Goal: Task Accomplishment & Management: Complete application form

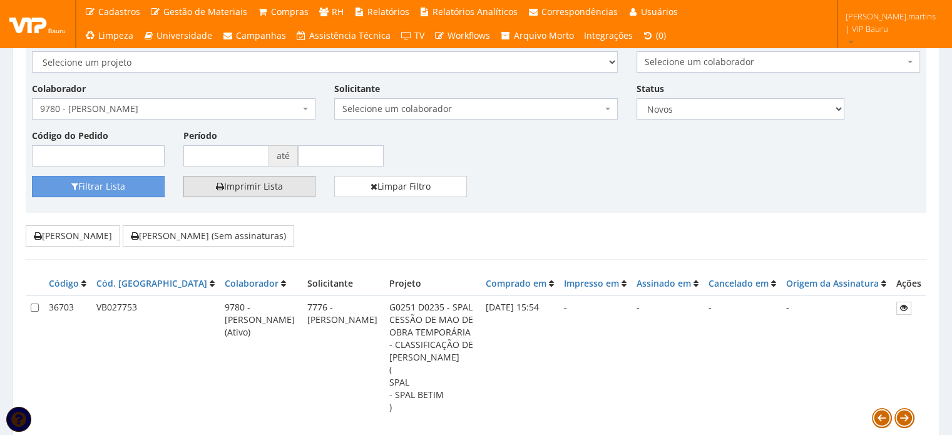
scroll to position [83, 0]
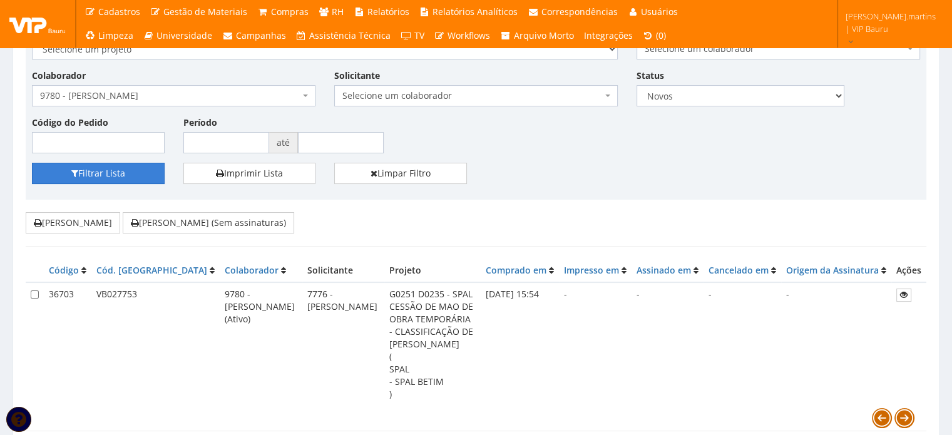
click at [98, 175] on button "Filtrar Lista" at bounding box center [98, 173] width 133 height 21
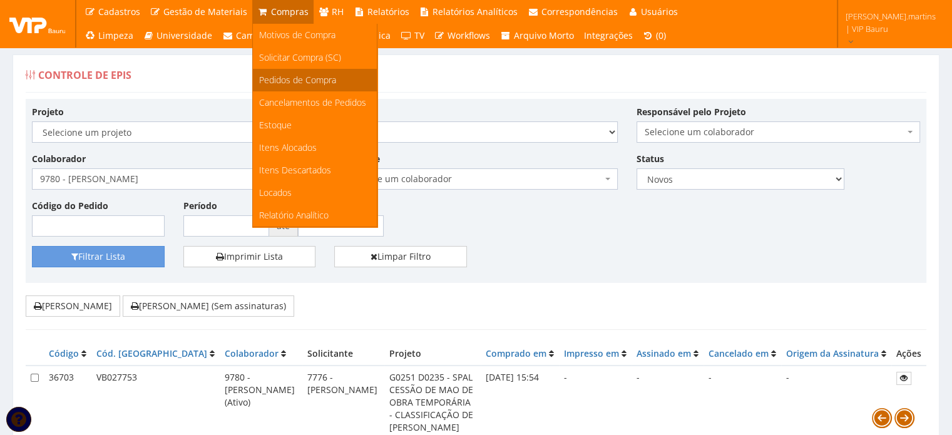
click at [290, 79] on span "Pedidos de Compra" at bounding box center [297, 80] width 77 height 12
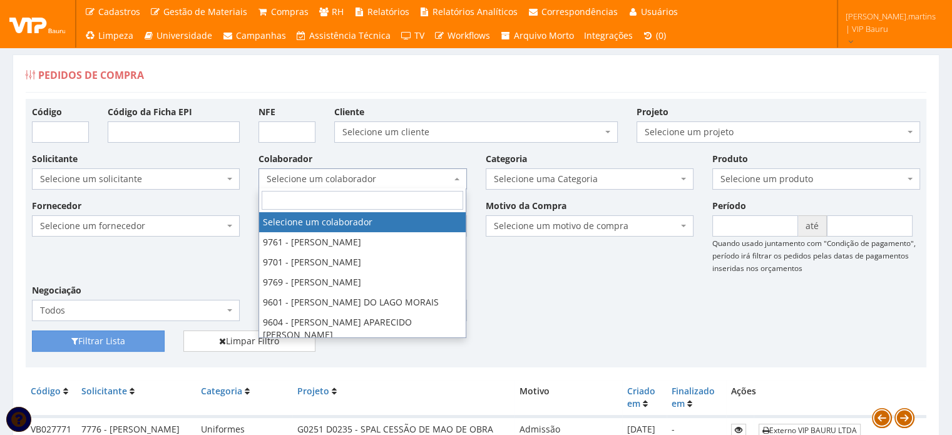
click at [294, 181] on span "Selecione um colaborador" at bounding box center [359, 179] width 184 height 13
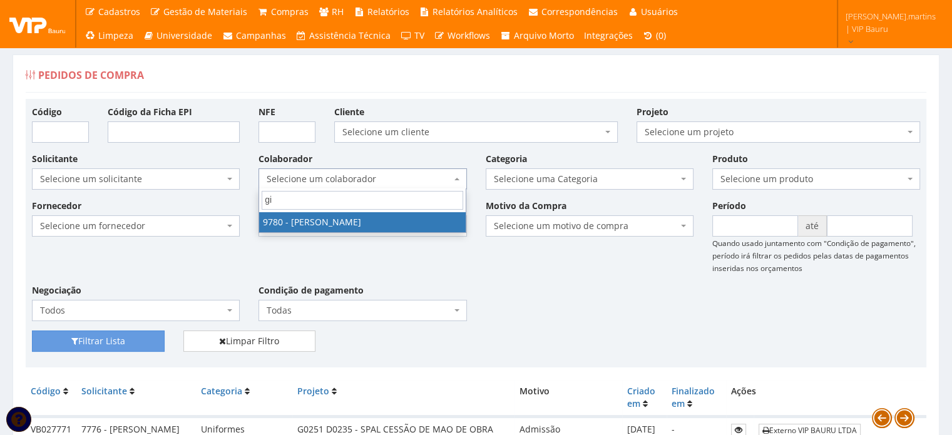
type input "gis"
select select "4106"
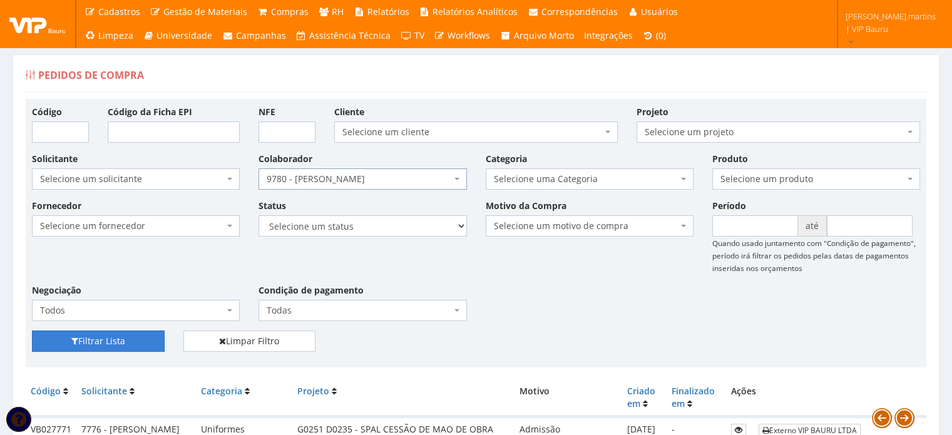
click at [82, 332] on button "Filtrar Lista" at bounding box center [98, 340] width 133 height 21
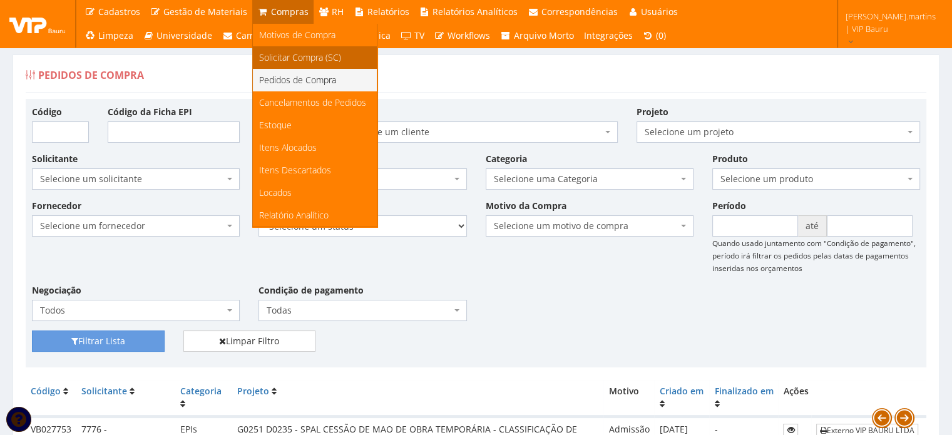
click at [278, 52] on span "Solicitar Compra (SC)" at bounding box center [300, 57] width 82 height 12
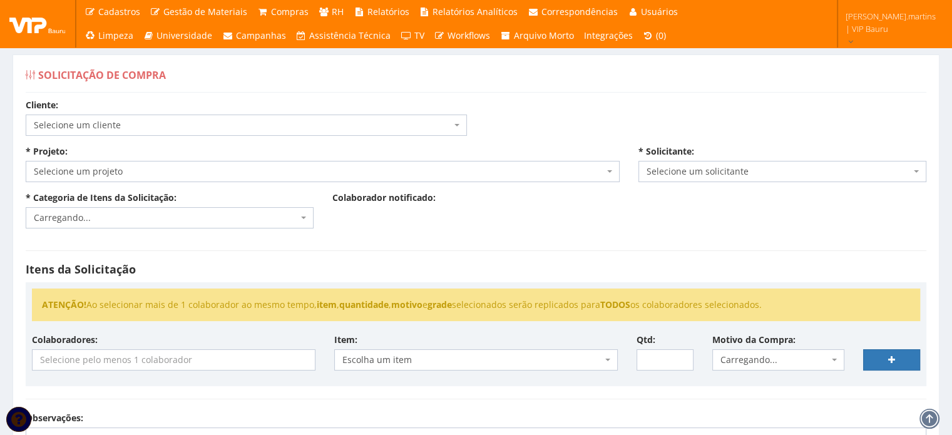
click at [195, 112] on div "Cliente: Selecione um cliente Ambev S/A - Ambev S/A Ardagh - Latas de Alumínio …" at bounding box center [246, 117] width 460 height 37
click at [195, 130] on span "Selecione um cliente" at bounding box center [242, 125] width 417 height 13
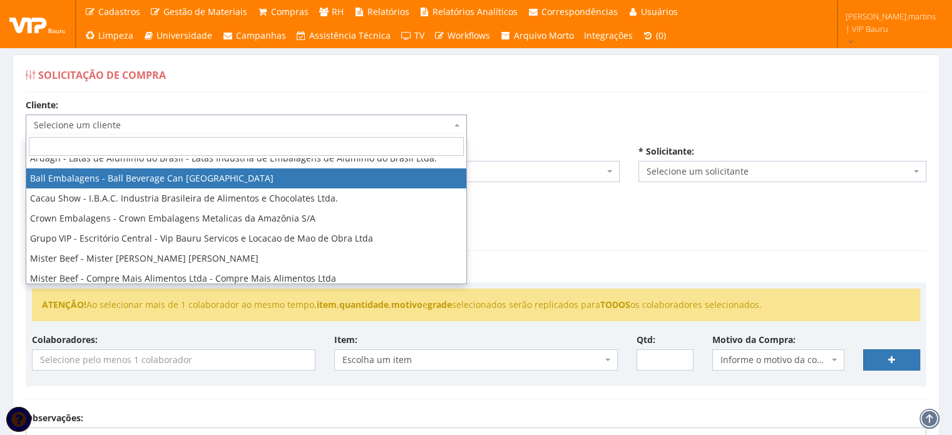
scroll to position [125, 0]
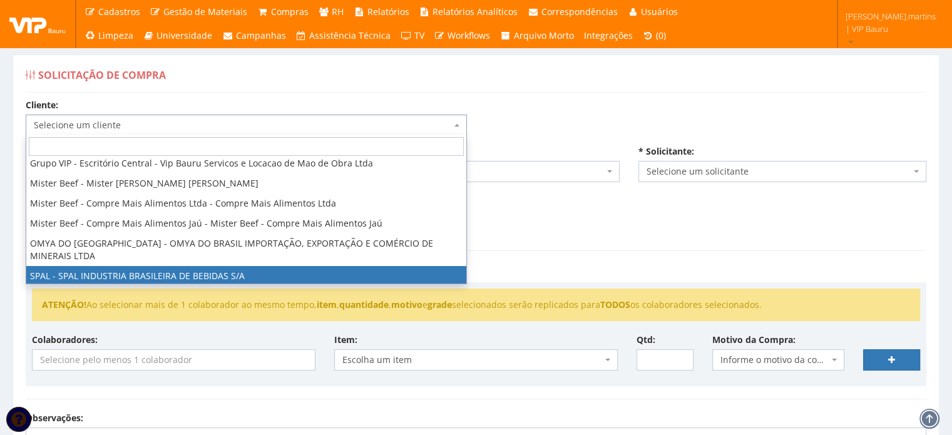
select select "59"
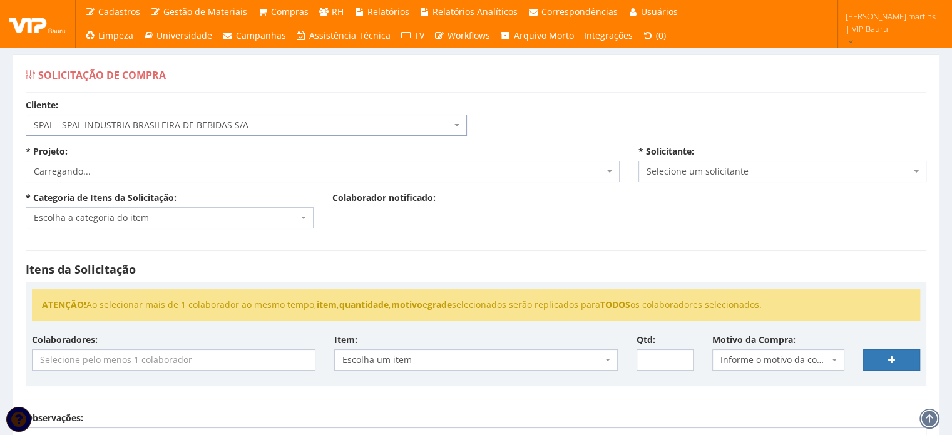
click at [177, 171] on span "Carregando..." at bounding box center [319, 171] width 570 height 13
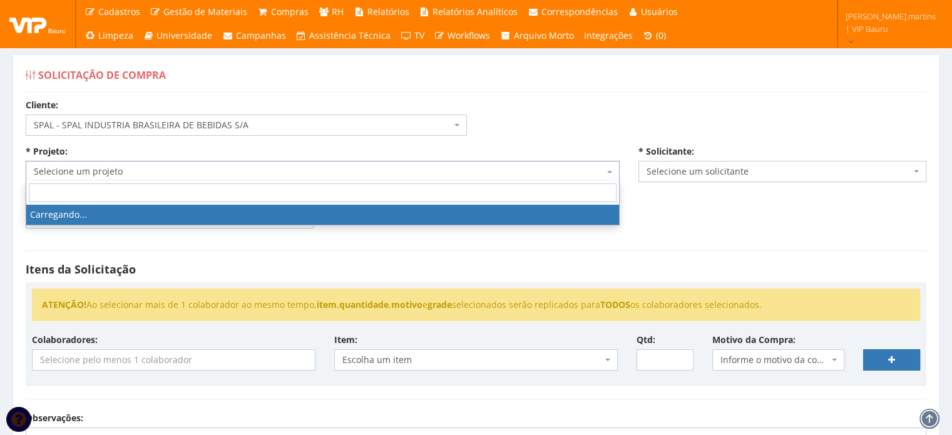
click at [177, 171] on span "Selecione um projeto" at bounding box center [319, 171] width 570 height 13
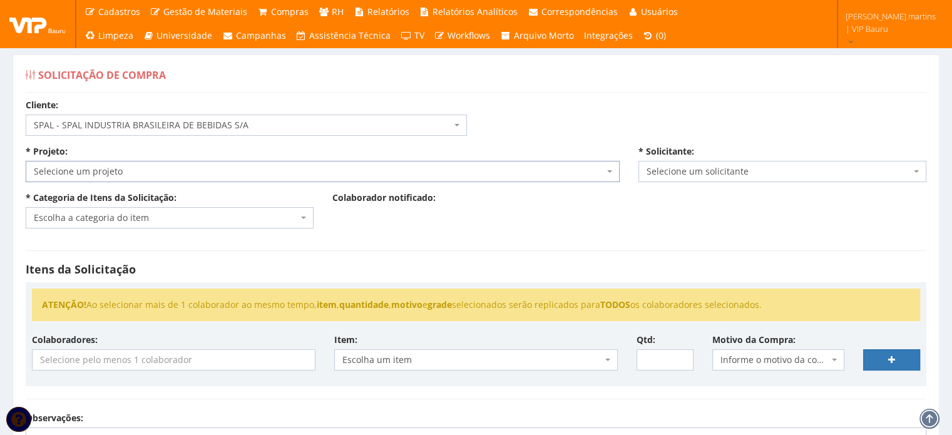
click at [177, 171] on span "Selecione um projeto" at bounding box center [319, 171] width 570 height 13
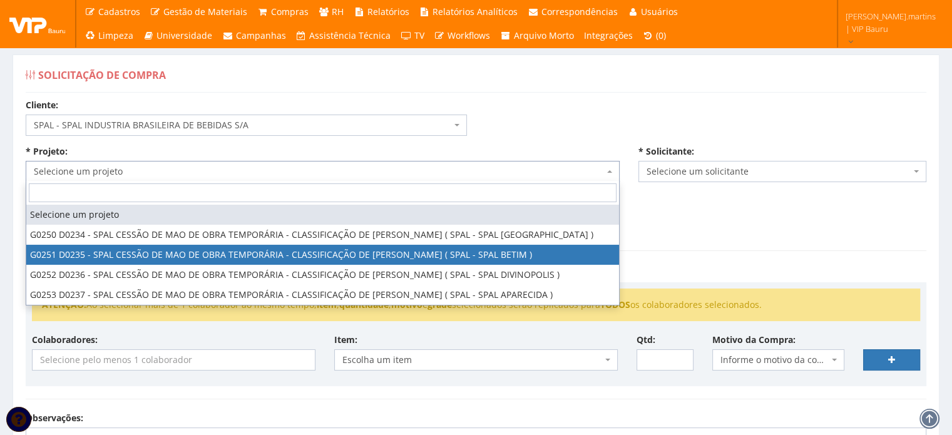
select select "251"
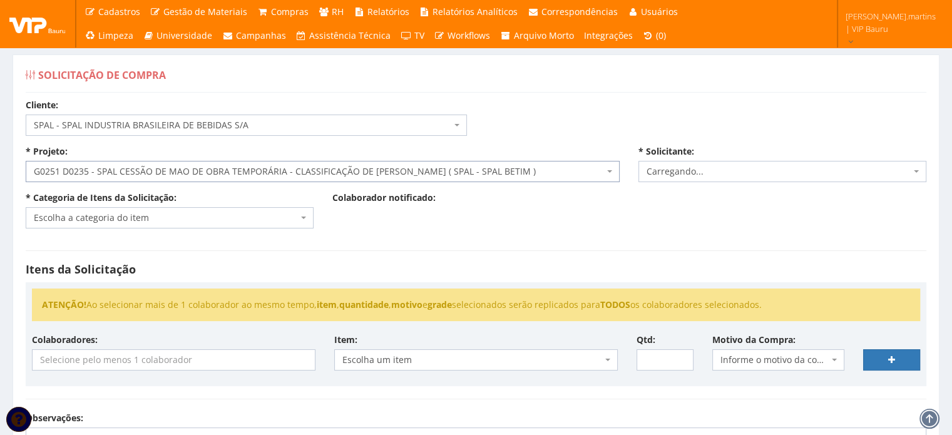
click at [173, 215] on span "Escolha a categoria do item" at bounding box center [166, 218] width 264 height 13
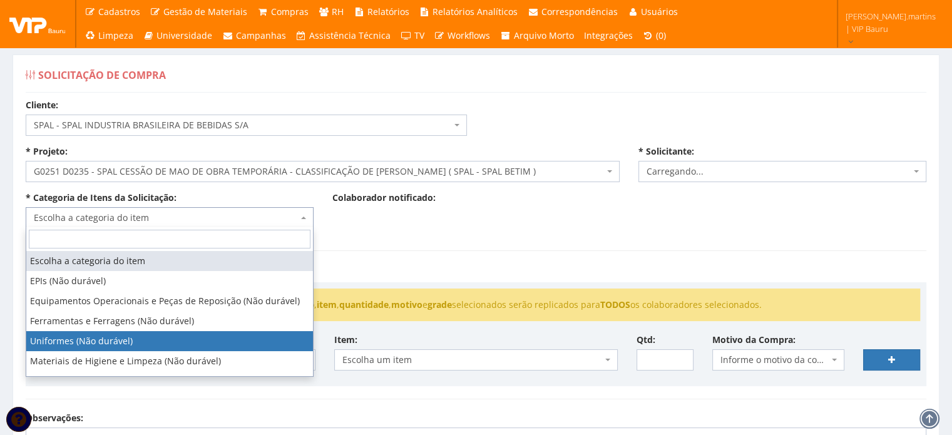
select select "4"
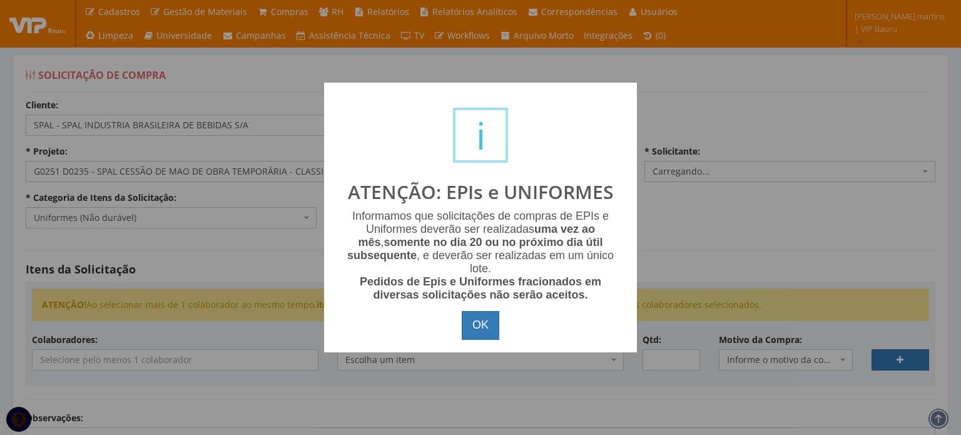
select select "2471"
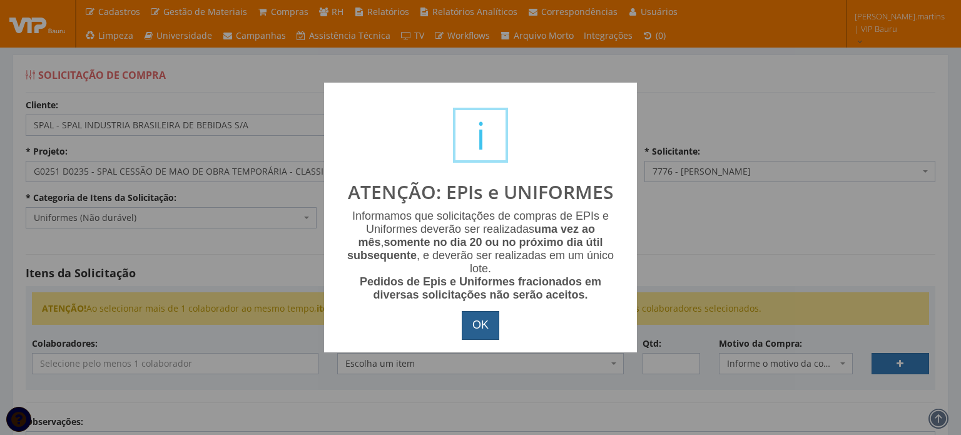
click at [479, 325] on button "OK" at bounding box center [481, 325] width 38 height 29
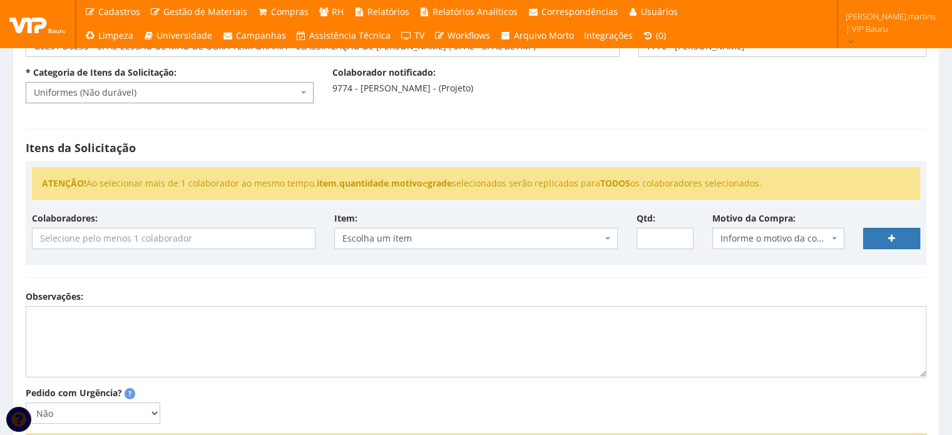
click at [220, 235] on input "search" at bounding box center [174, 238] width 282 height 20
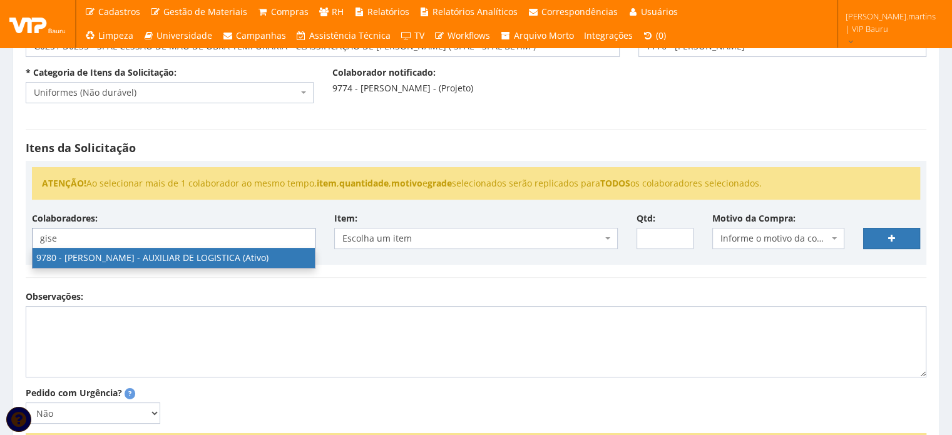
type input "gise"
select select "4106"
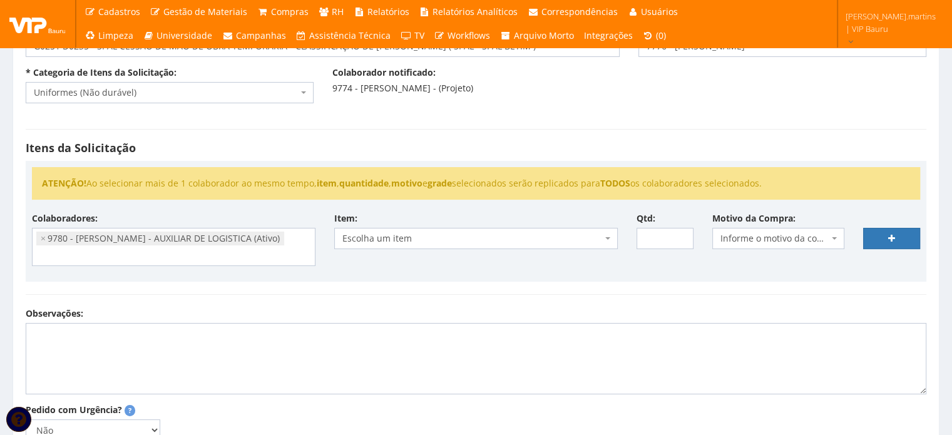
click at [377, 255] on div "Colaboradores: 9788 - DANIELA APARECIDA DA SILVA MACHADO - AUXILIAR DE LOGISTIC…" at bounding box center [476, 243] width 907 height 63
click at [749, 241] on span "Informe o motivo da compra" at bounding box center [774, 238] width 109 height 13
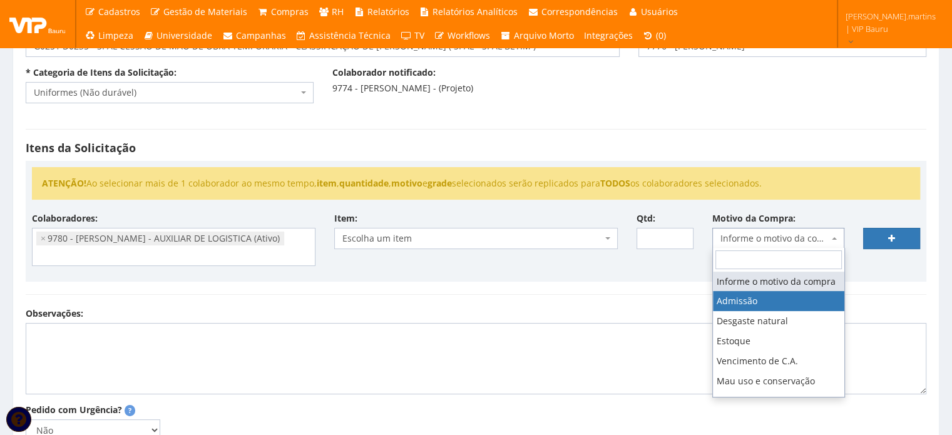
select select "1"
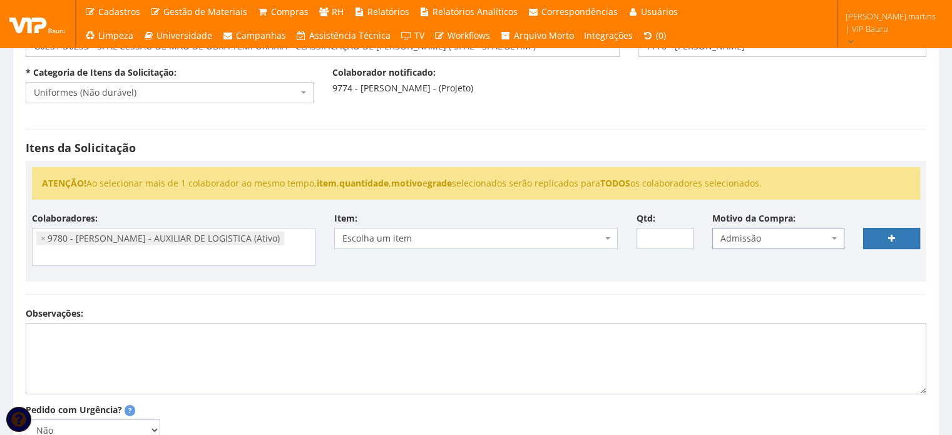
click at [449, 238] on span "Escolha um item" at bounding box center [472, 238] width 260 height 13
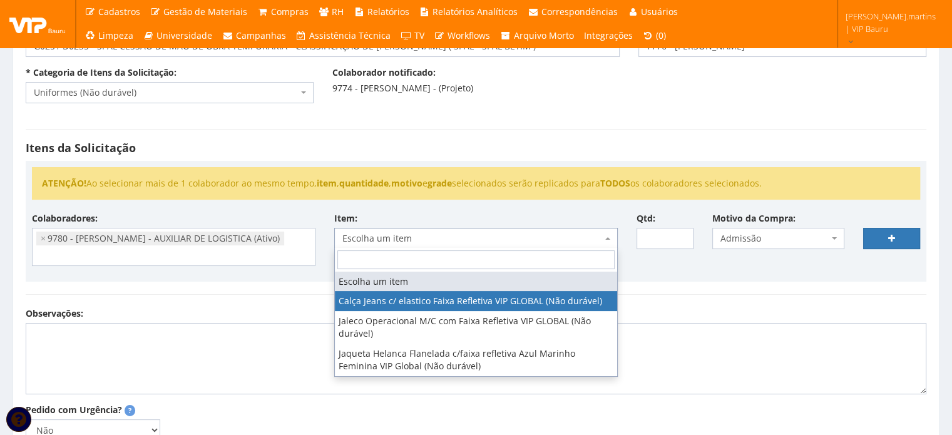
select select "2326"
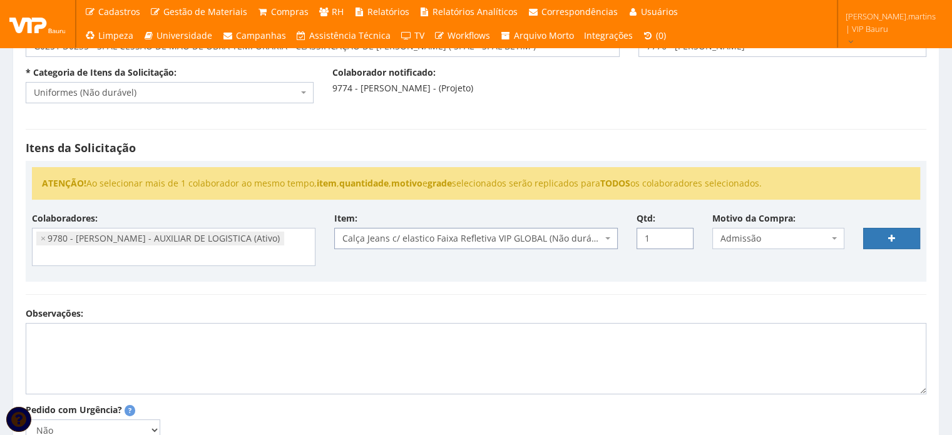
click at [680, 234] on input "1" at bounding box center [664, 238] width 57 height 21
type input "2"
click at [680, 233] on input "2" at bounding box center [664, 238] width 57 height 21
click at [894, 242] on link at bounding box center [891, 238] width 57 height 21
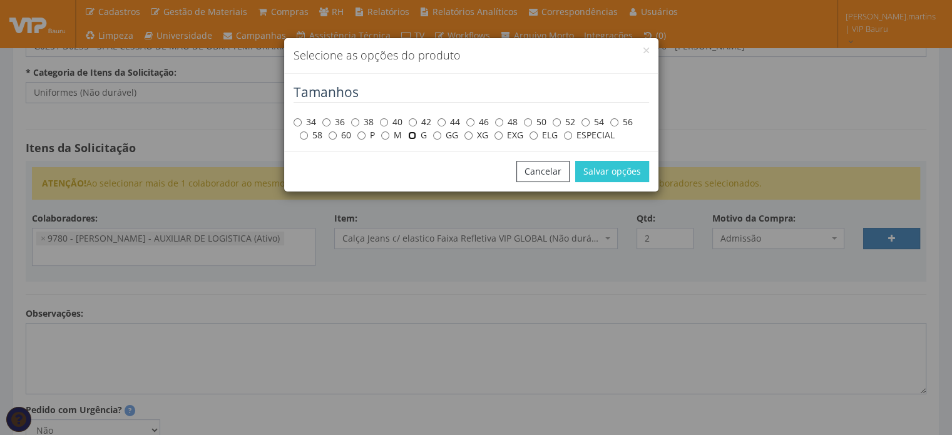
click at [411, 135] on input "G" at bounding box center [412, 135] width 8 height 8
radio input "true"
click at [613, 170] on button "Salvar opções" at bounding box center [612, 171] width 74 height 21
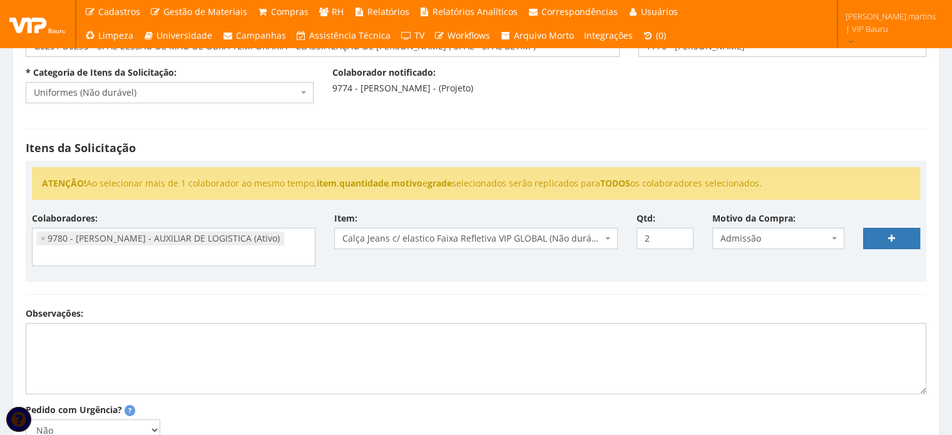
select select
type input "0"
select select
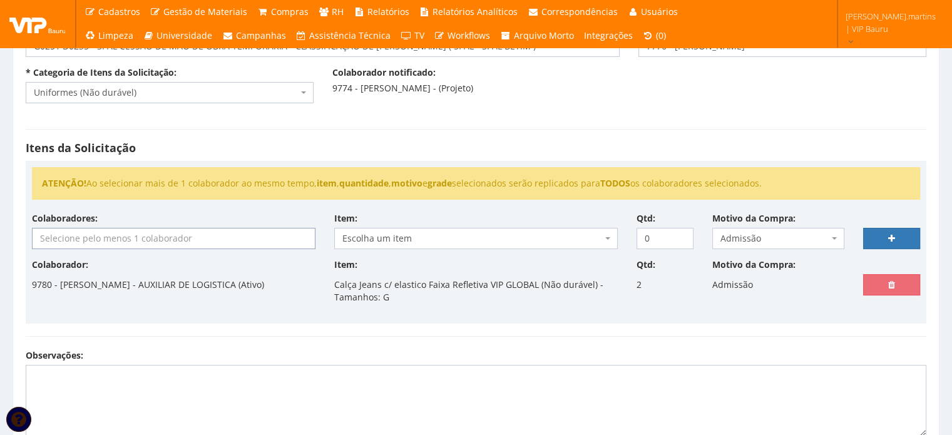
click at [201, 244] on input "search" at bounding box center [174, 238] width 282 height 20
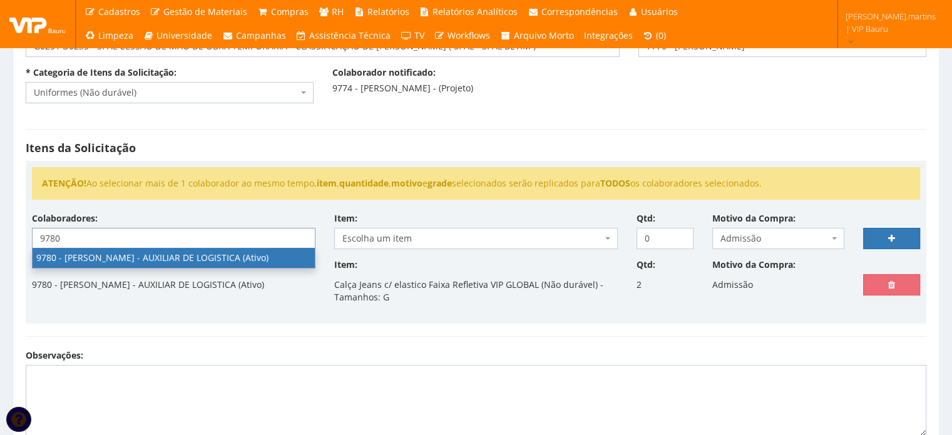
type input "9780"
select select "4106"
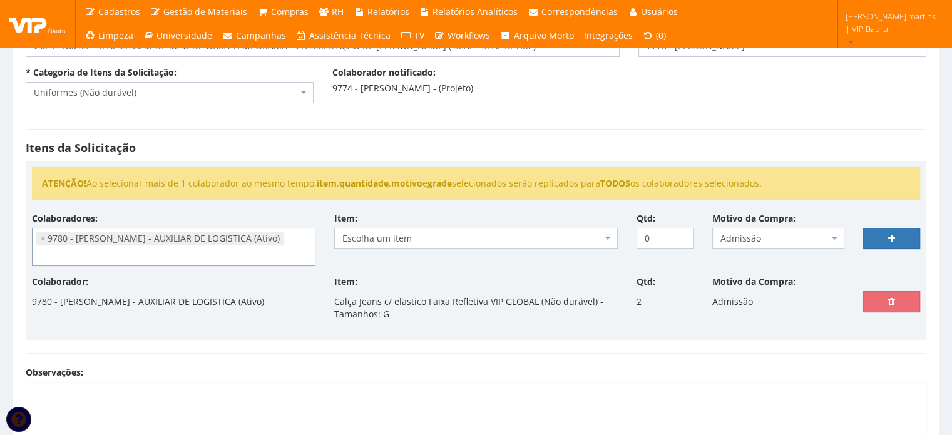
click at [449, 240] on span "Escolha um item" at bounding box center [472, 238] width 260 height 13
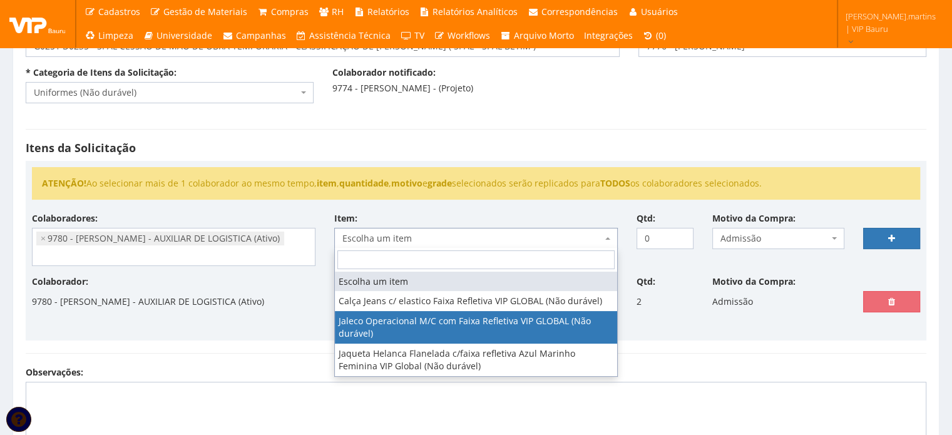
select select "2376"
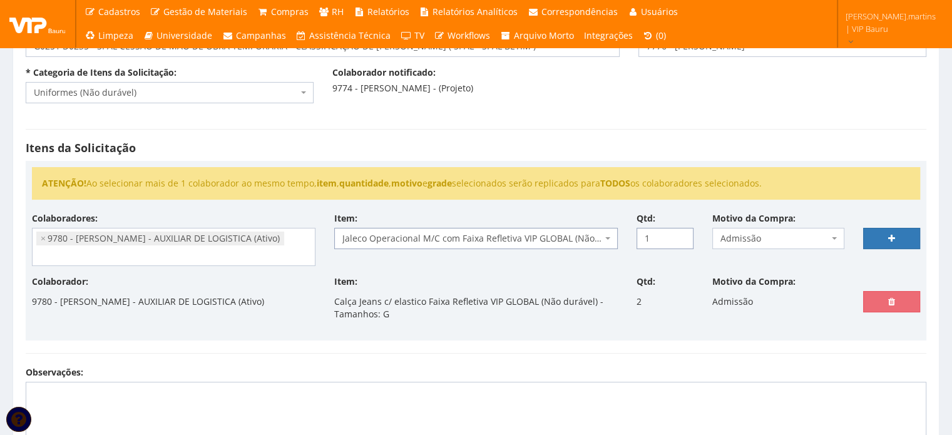
click at [681, 235] on input "1" at bounding box center [664, 238] width 57 height 21
type input "2"
click at [681, 235] on input "2" at bounding box center [664, 238] width 57 height 21
click at [879, 237] on link at bounding box center [891, 238] width 57 height 21
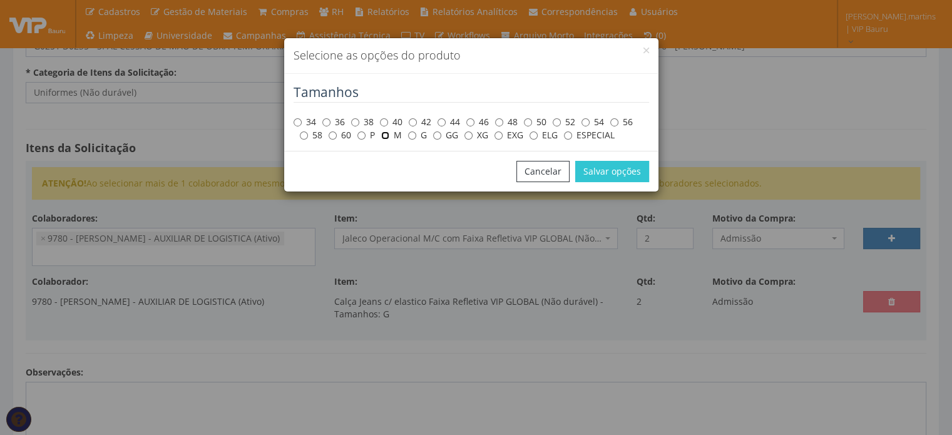
click at [386, 137] on input "M" at bounding box center [385, 135] width 8 height 8
radio input "true"
click at [648, 165] on button "Salvar opções" at bounding box center [612, 171] width 74 height 21
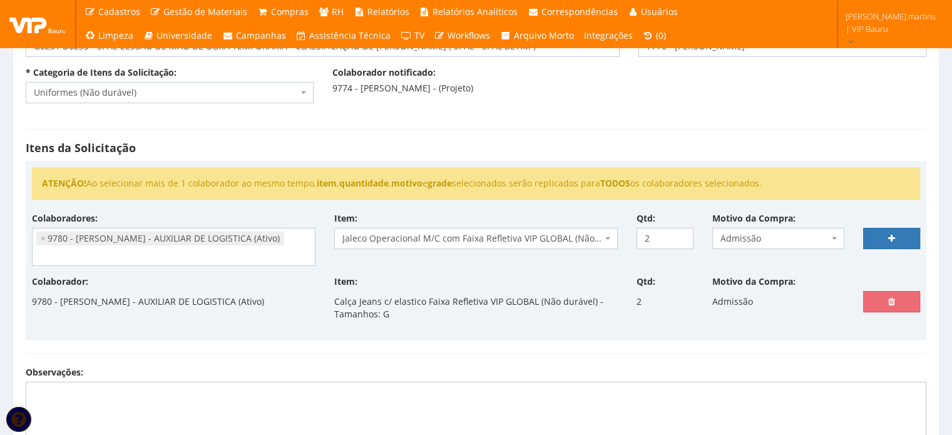
select select
type input "0"
select select
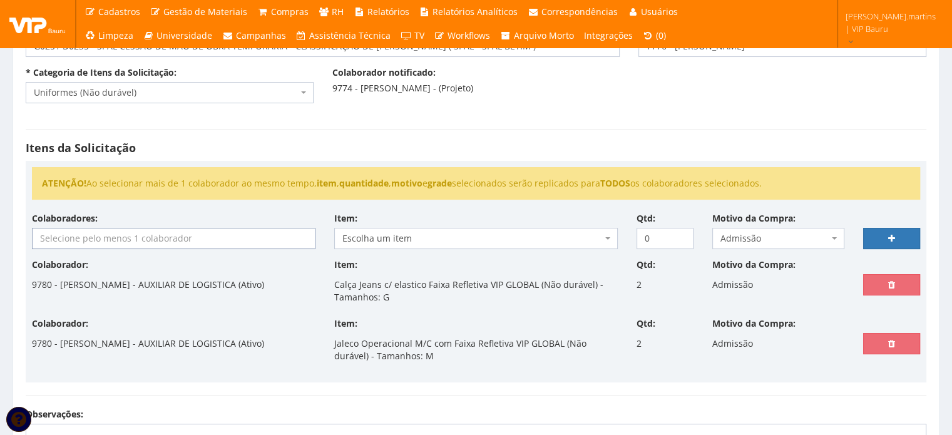
click at [192, 234] on input "search" at bounding box center [174, 238] width 282 height 20
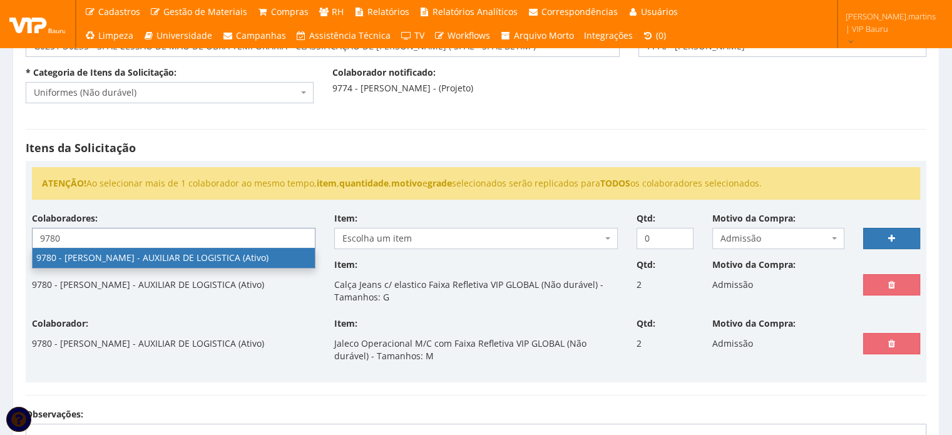
type input "9780"
select select "4106"
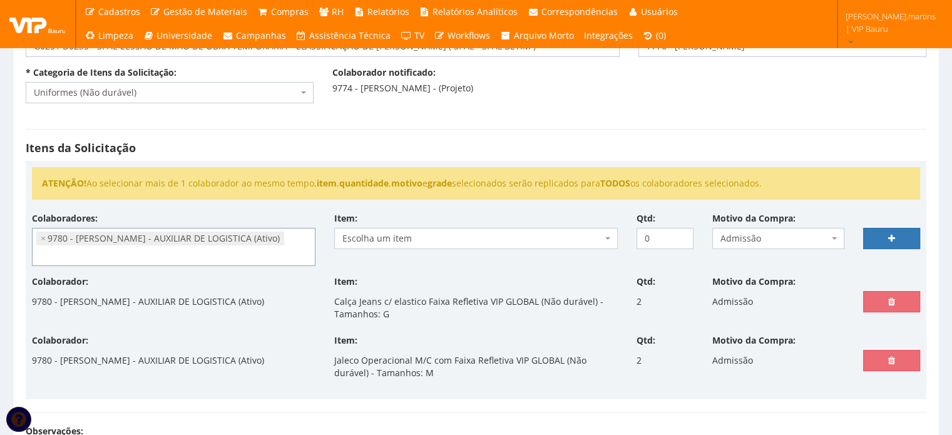
click at [546, 237] on span "Escolha um item" at bounding box center [472, 238] width 260 height 13
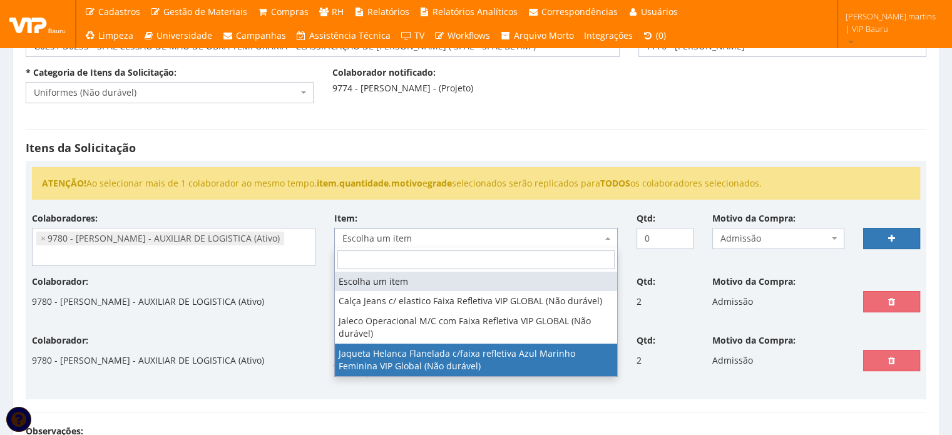
select select "2844"
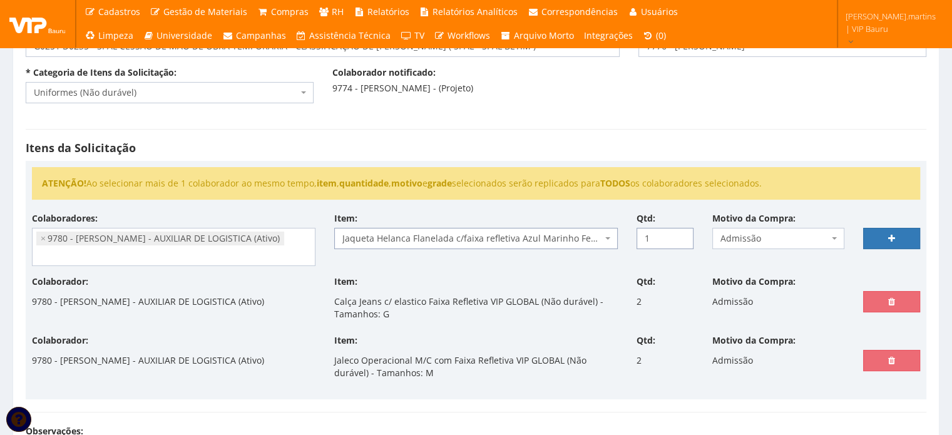
type input "1"
click at [681, 232] on input "1" at bounding box center [664, 238] width 57 height 21
click at [917, 235] on link at bounding box center [891, 238] width 57 height 21
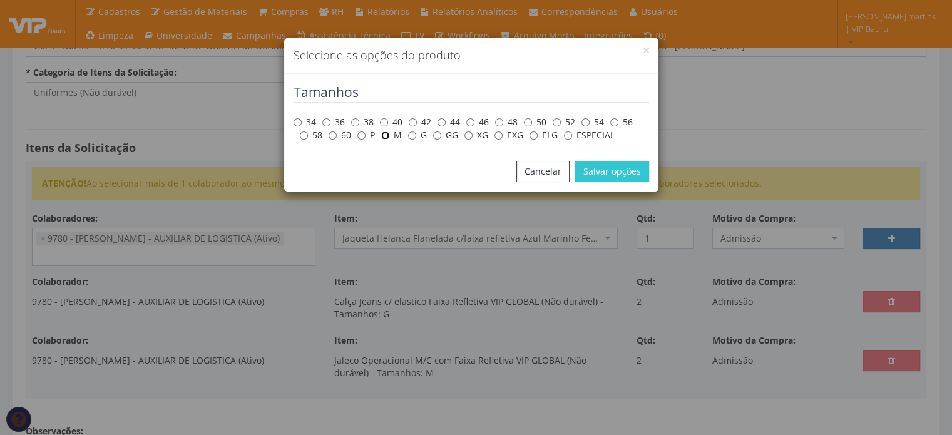
click at [388, 136] on input "M" at bounding box center [385, 135] width 8 height 8
radio input "true"
click at [631, 170] on button "Salvar opções" at bounding box center [612, 171] width 74 height 21
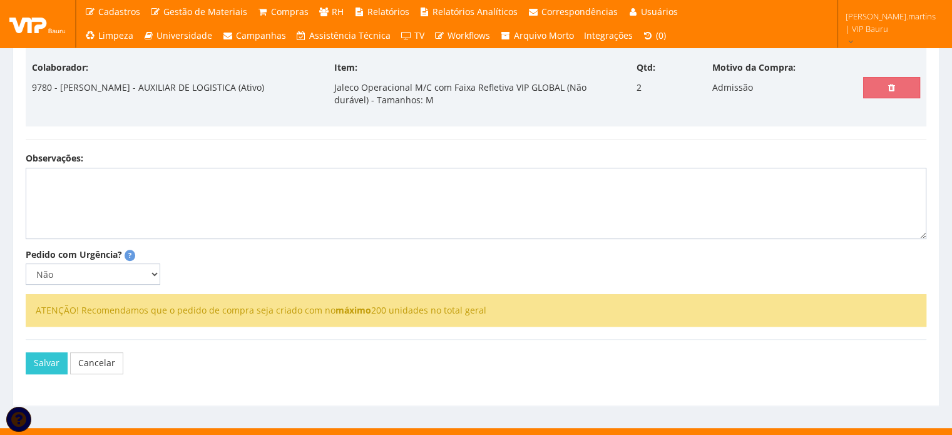
scroll to position [409, 0]
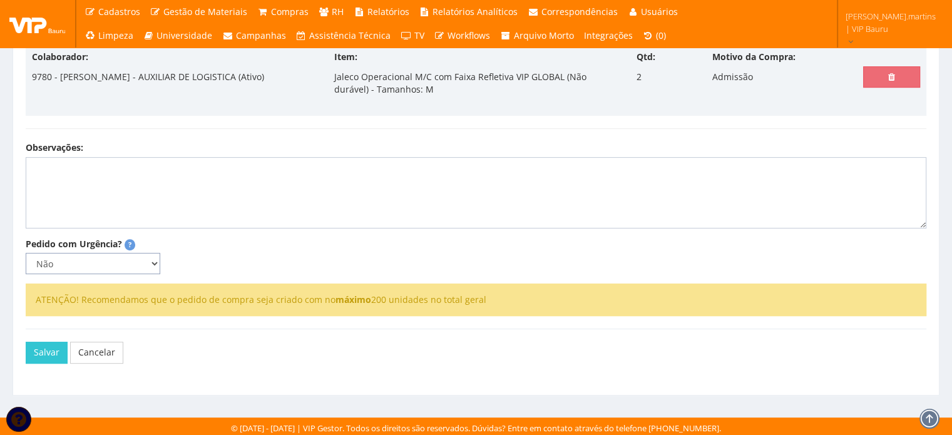
select select
type input "0"
select select
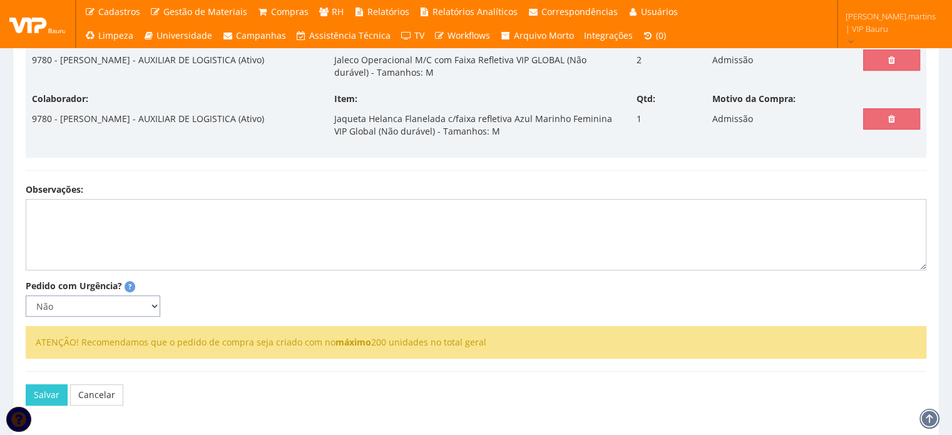
scroll to position [392, 0]
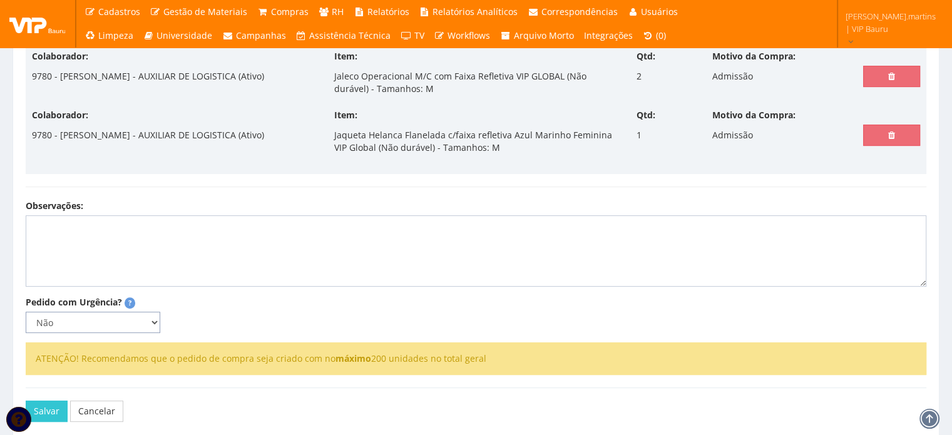
select select "1"
click at [26, 312] on select "Não Sim" at bounding box center [93, 322] width 135 height 21
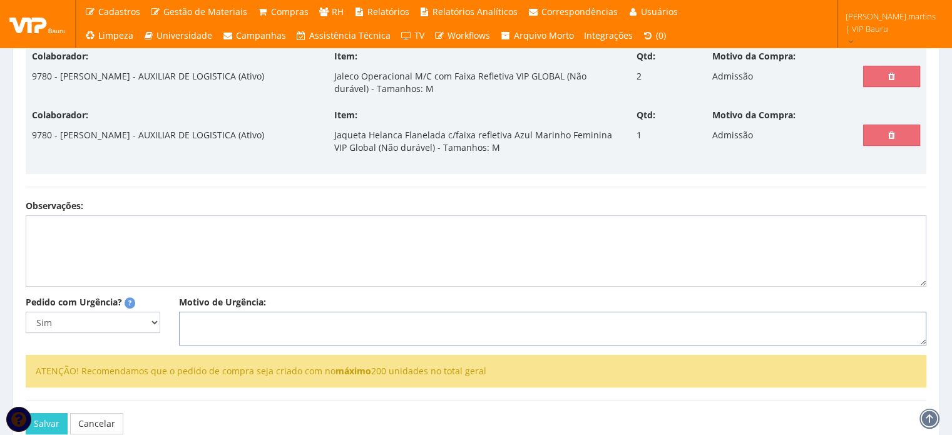
click at [230, 320] on textarea "Motivo de Urgência:" at bounding box center [552, 329] width 747 height 34
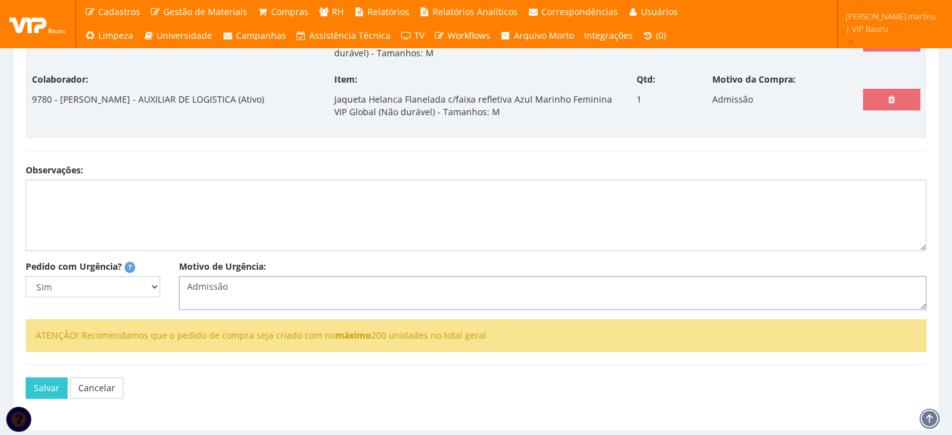
scroll to position [463, 0]
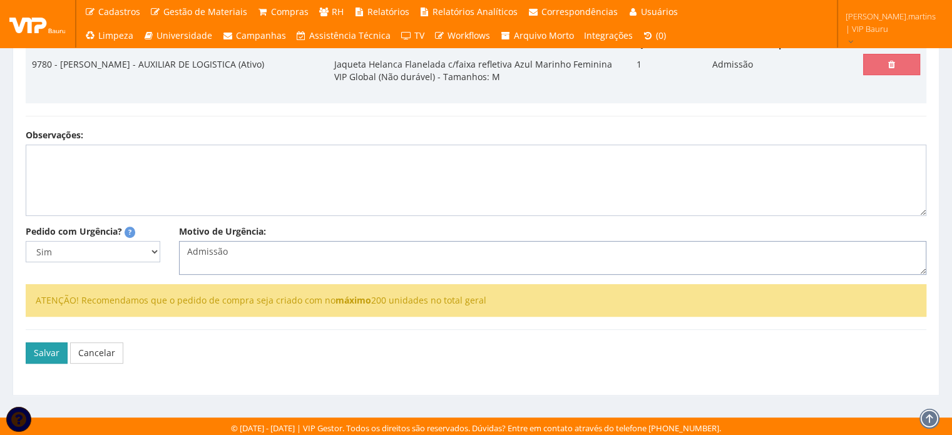
type textarea "Admissão"
click at [50, 347] on button "Salvar" at bounding box center [47, 352] width 42 height 21
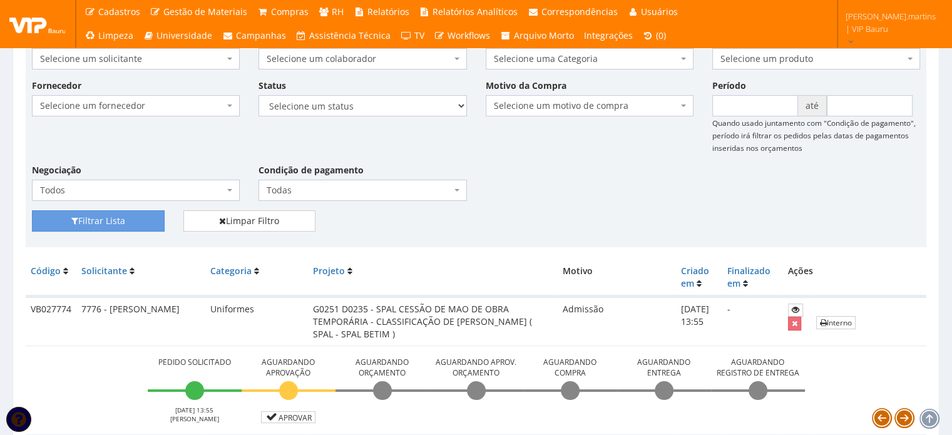
scroll to position [250, 0]
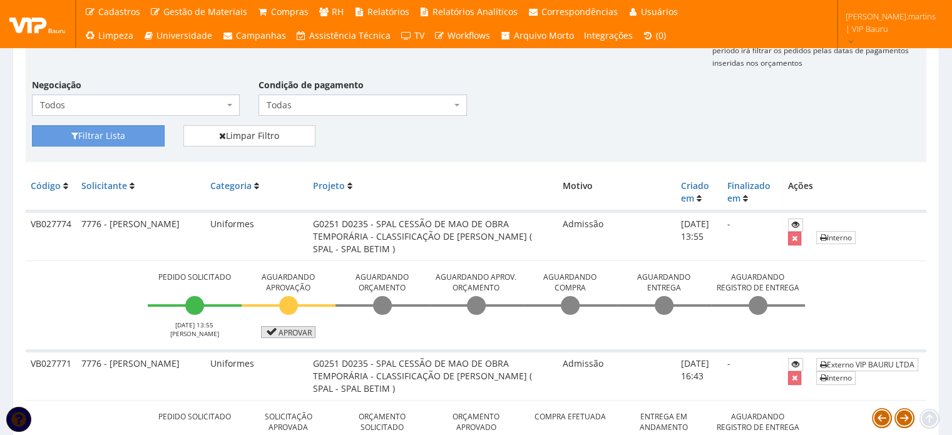
click at [292, 335] on link "Aprovar" at bounding box center [288, 332] width 55 height 12
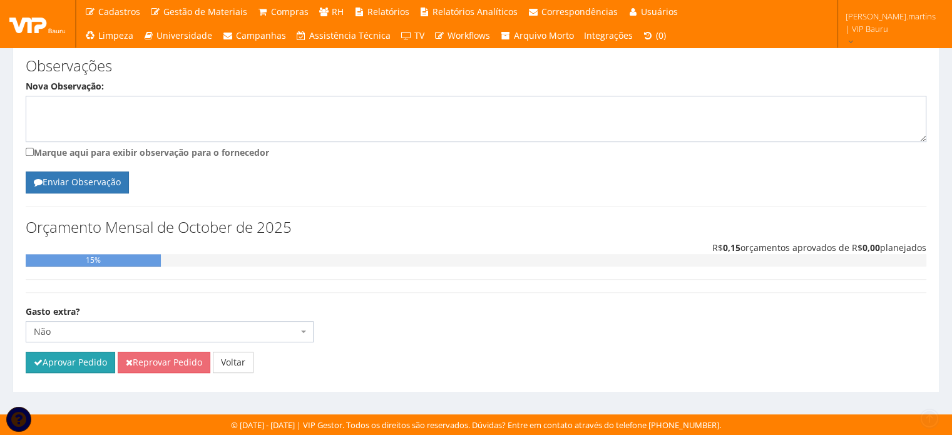
scroll to position [508, 0]
click at [93, 350] on div "Gasto extra? Não Sim Não" at bounding box center [475, 328] width 919 height 46
click at [90, 359] on button "Aprovar Pedido" at bounding box center [70, 362] width 89 height 21
